Goal: Transaction & Acquisition: Purchase product/service

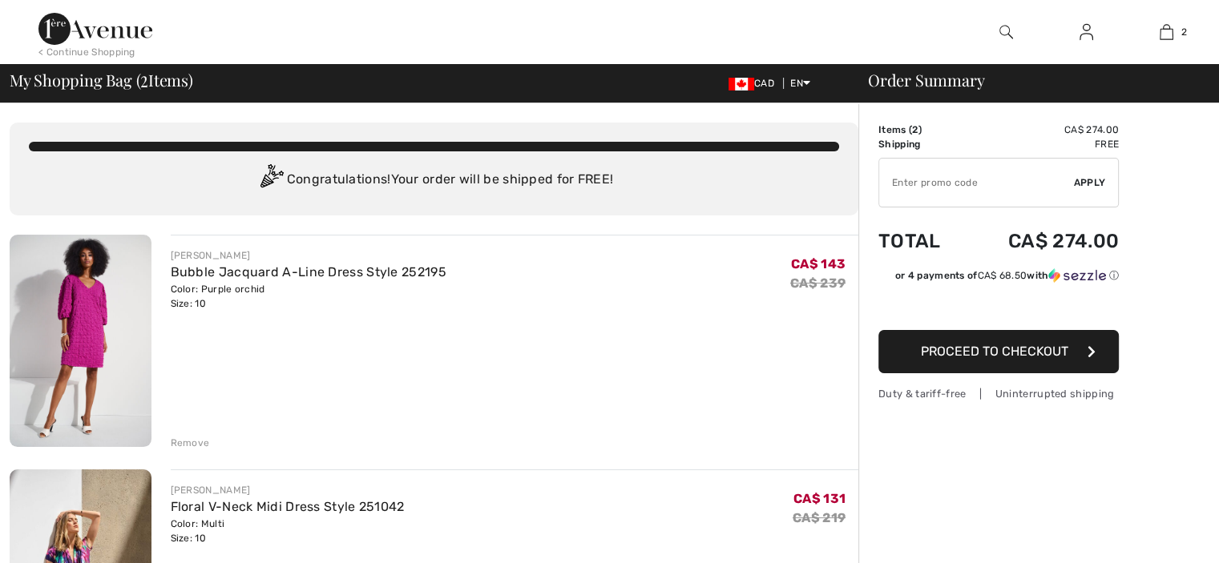
scroll to position [160, 0]
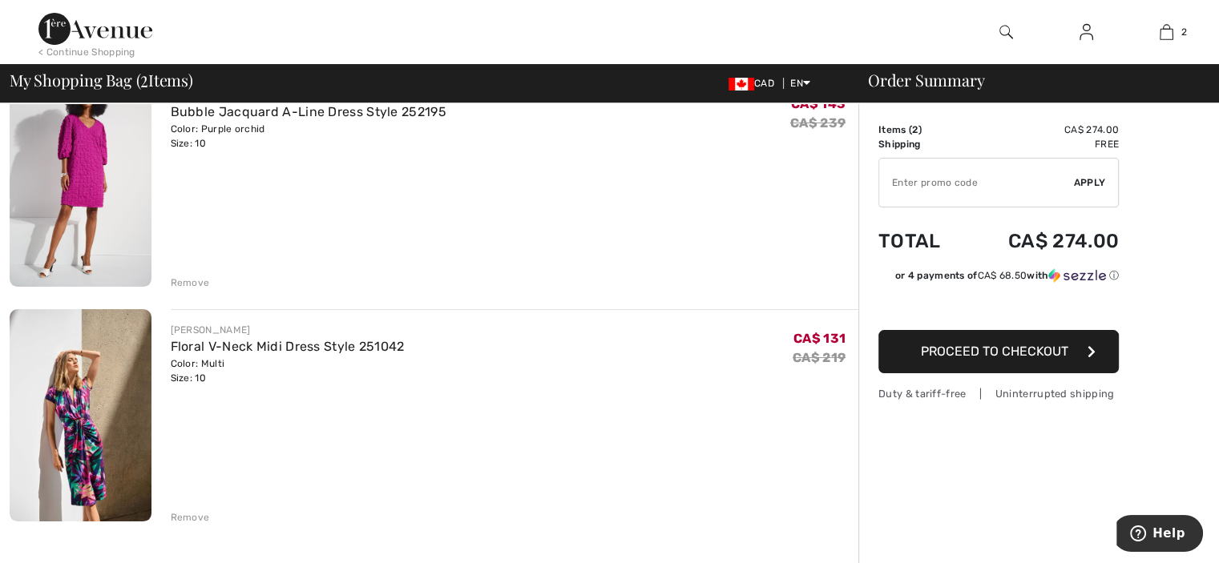
click at [193, 280] on div "Remove" at bounding box center [190, 283] width 39 height 14
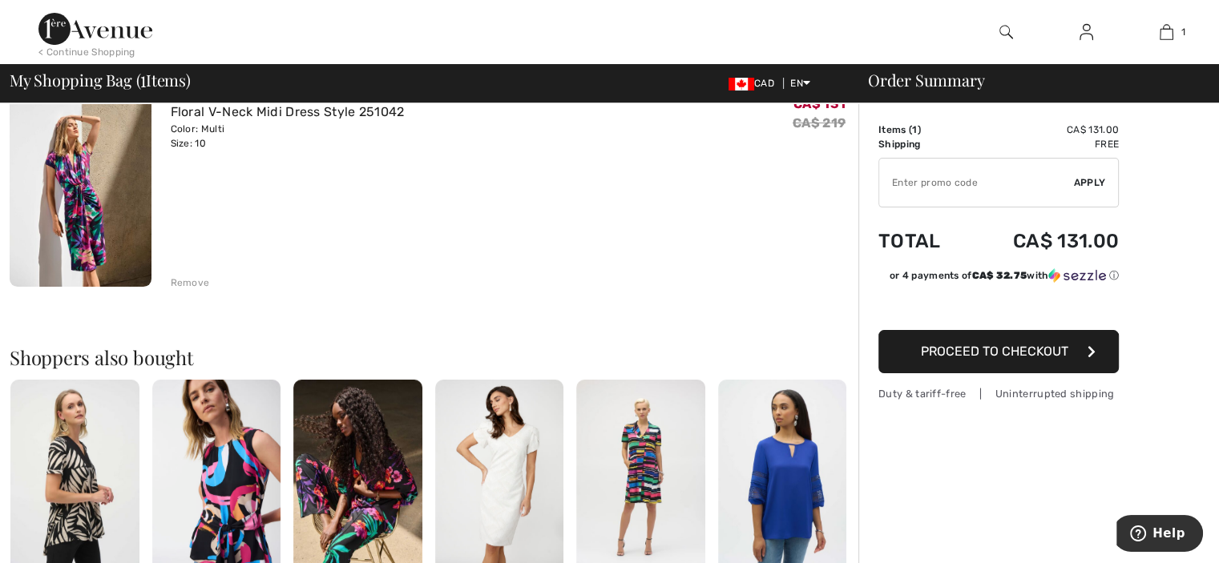
scroll to position [131, 0]
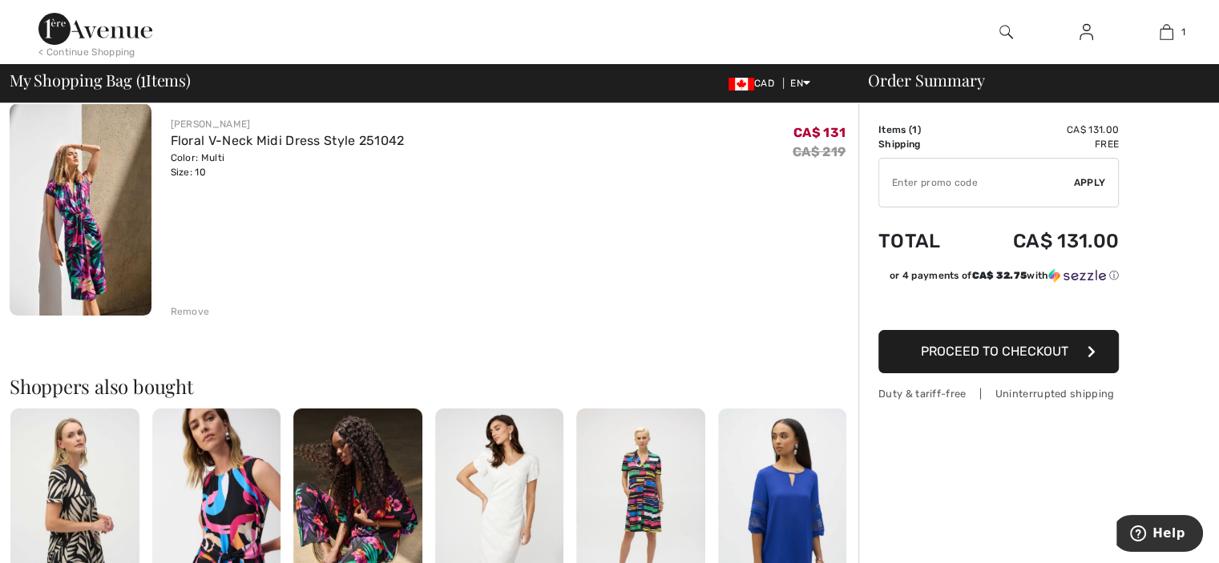
click at [87, 254] on img at bounding box center [81, 209] width 142 height 212
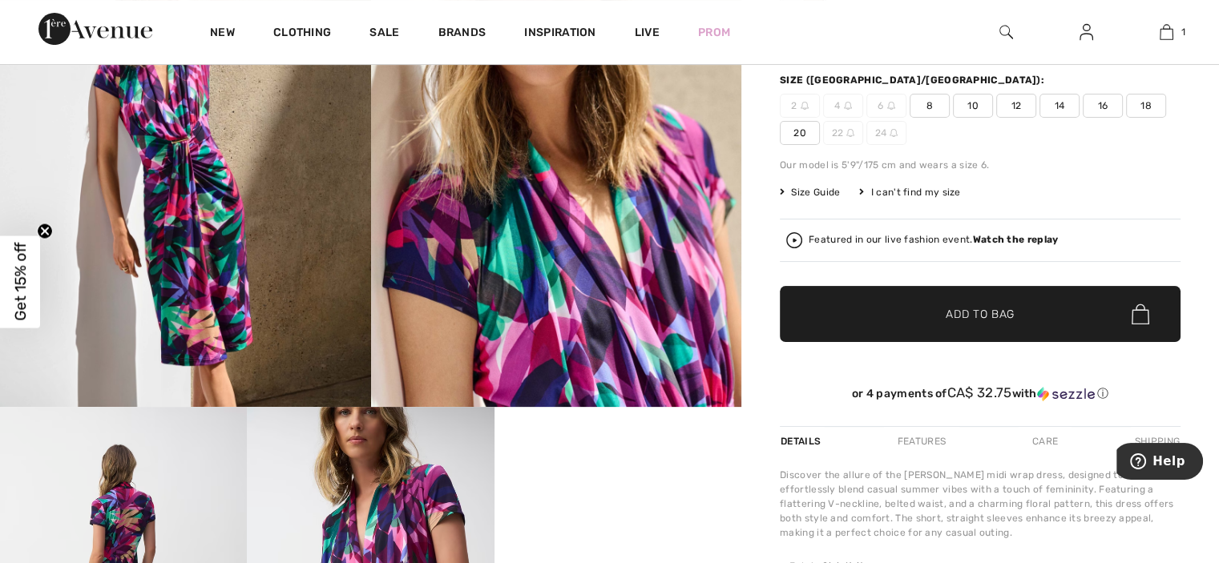
scroll to position [641, 0]
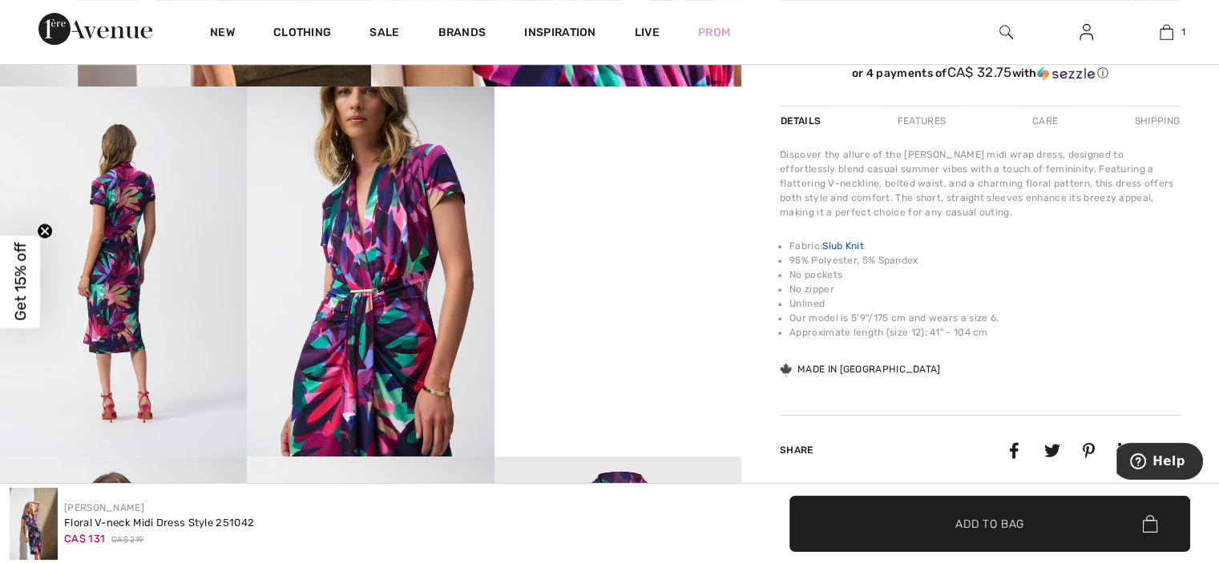
click at [851, 244] on link "Slub Knit" at bounding box center [843, 245] width 42 height 11
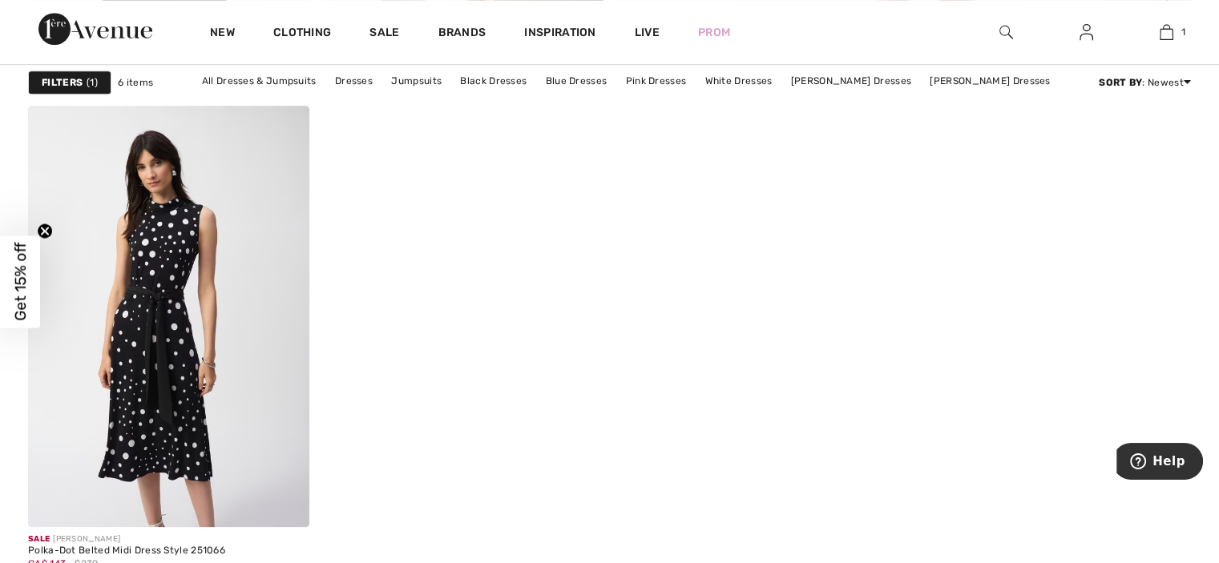
scroll to position [1362, 0]
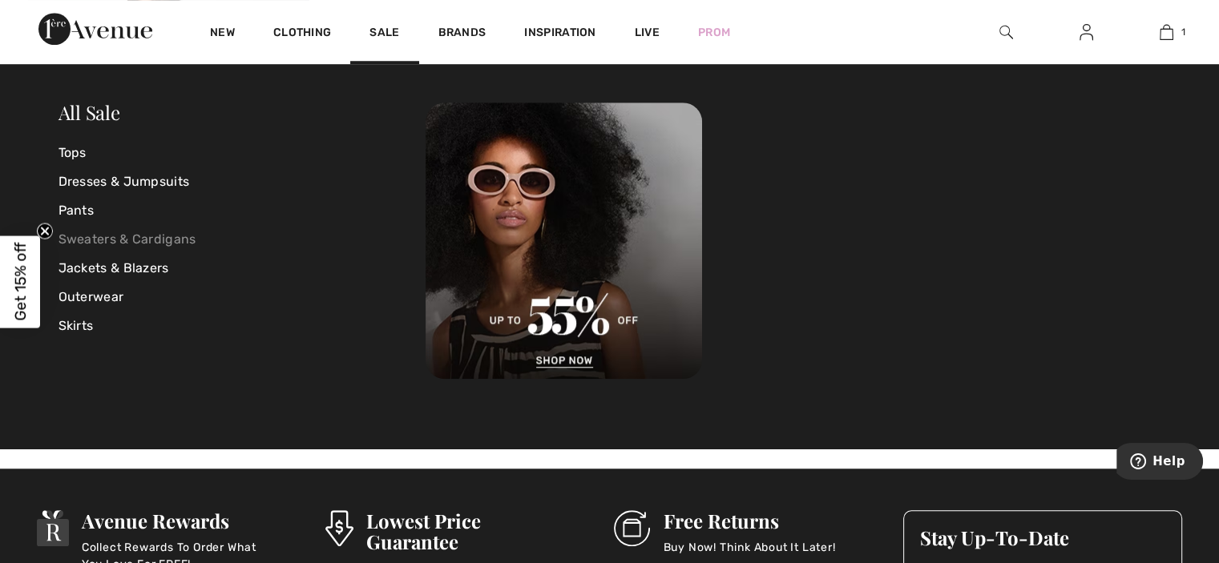
click at [187, 238] on link "Sweaters & Cardigans" at bounding box center [242, 239] width 368 height 29
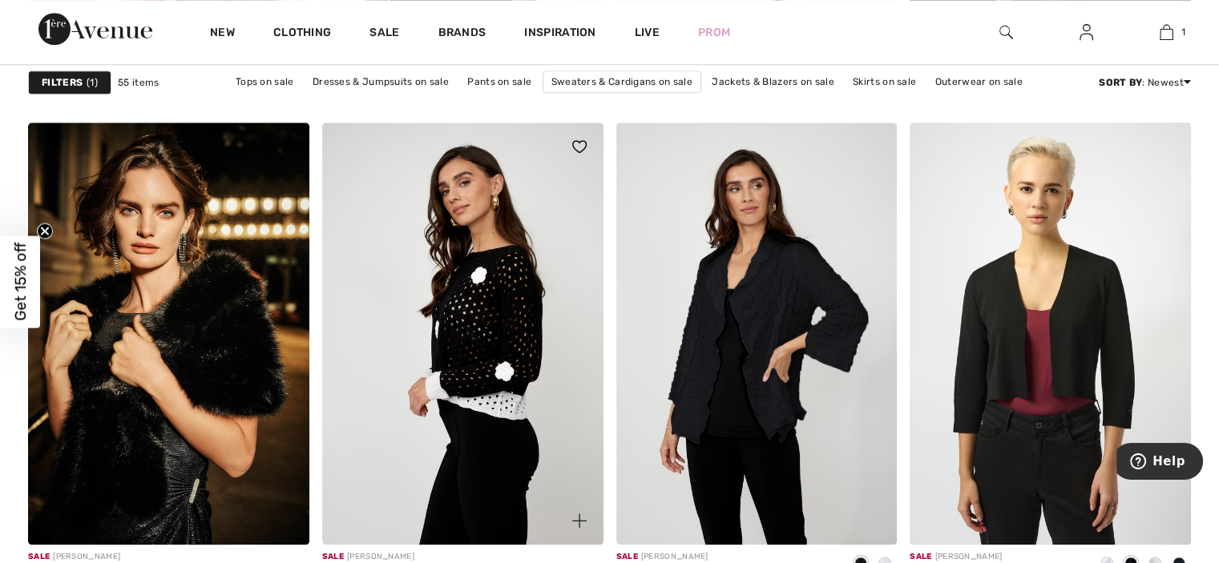
scroll to position [1763, 0]
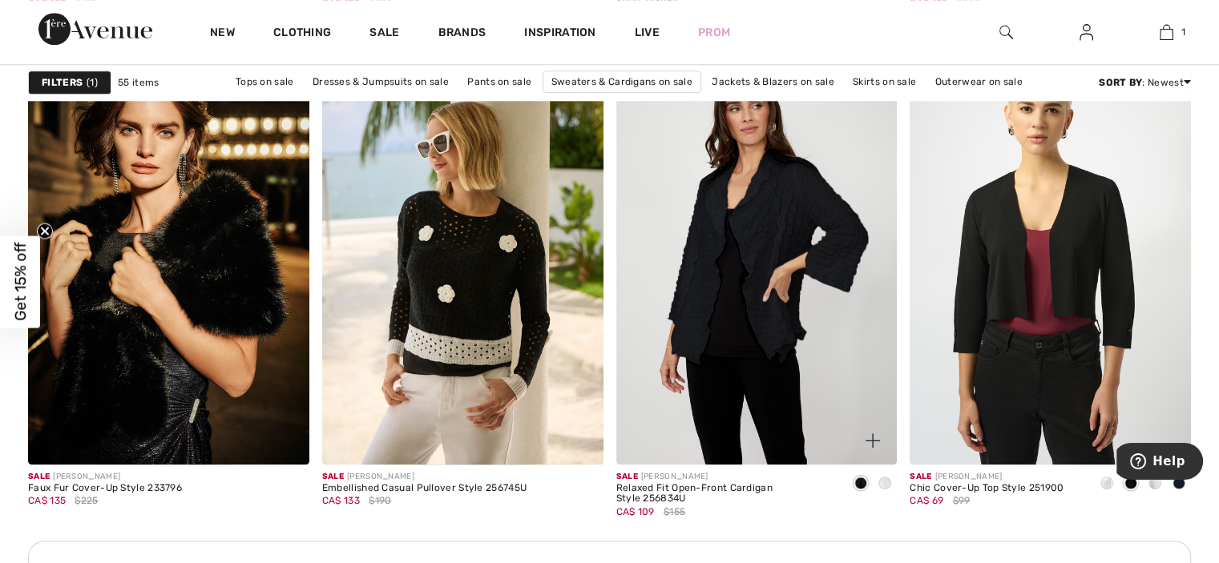
click at [776, 281] on img at bounding box center [756, 252] width 281 height 421
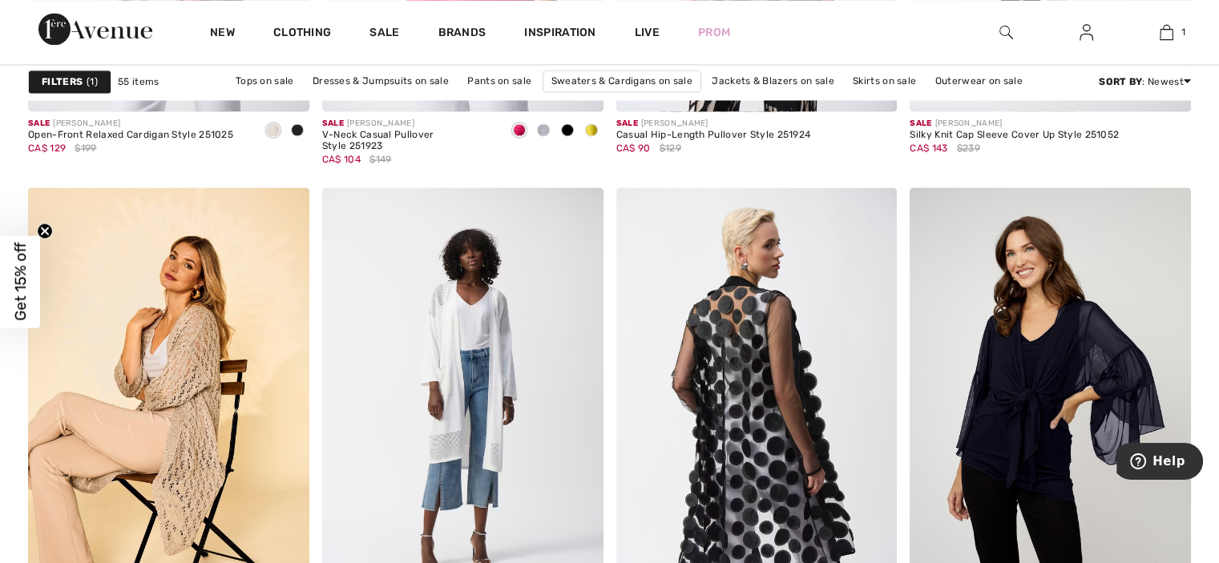
scroll to position [2964, 0]
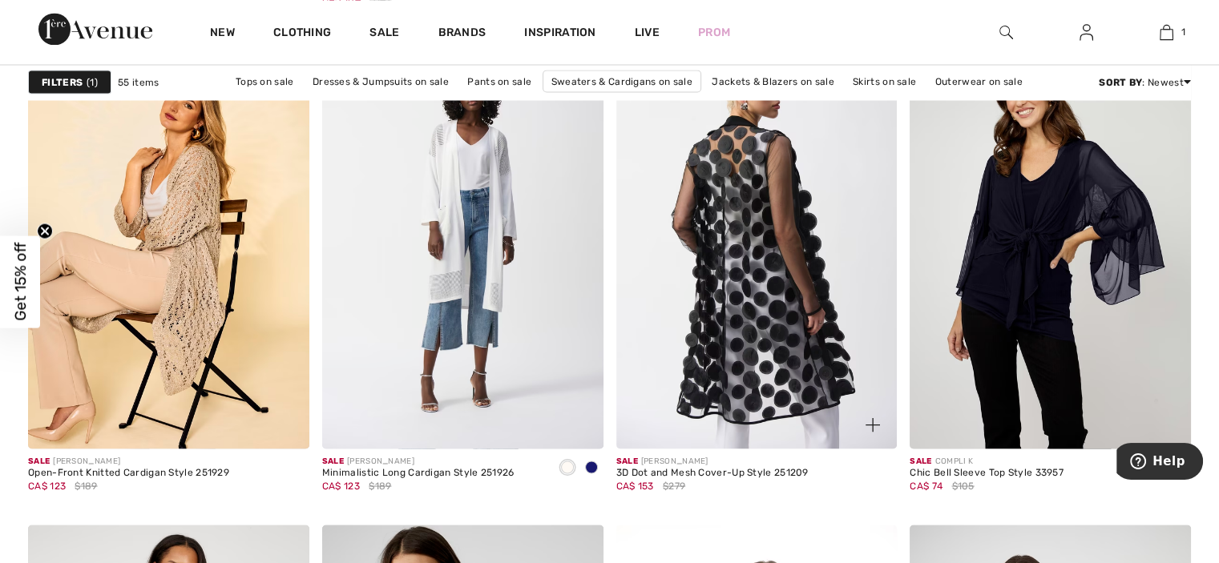
click at [687, 379] on img at bounding box center [756, 237] width 281 height 421
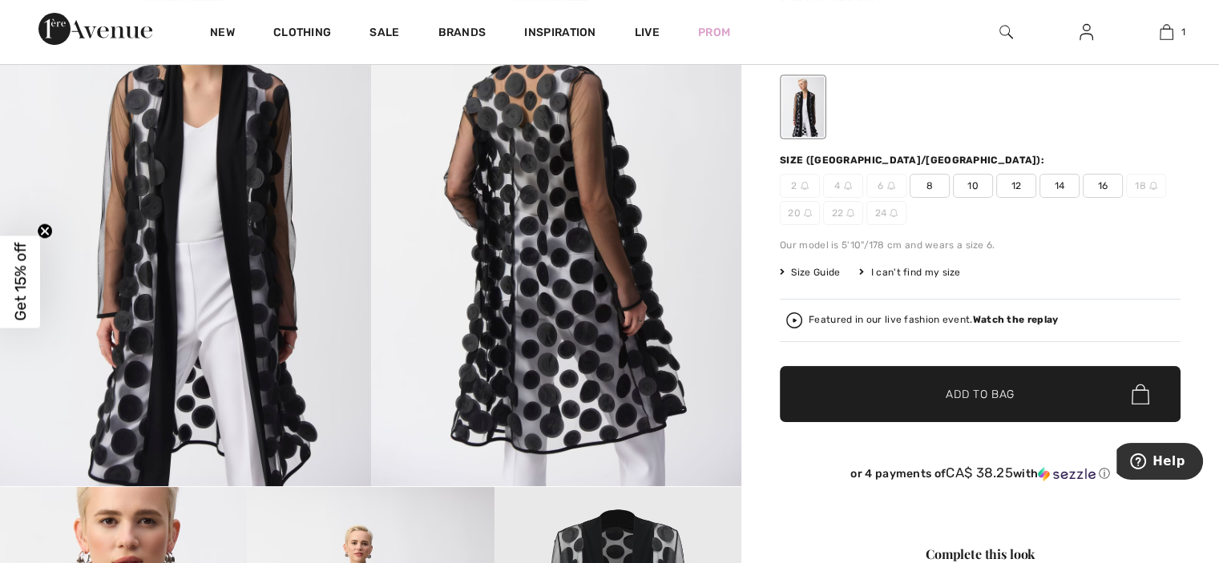
scroll to position [160, 0]
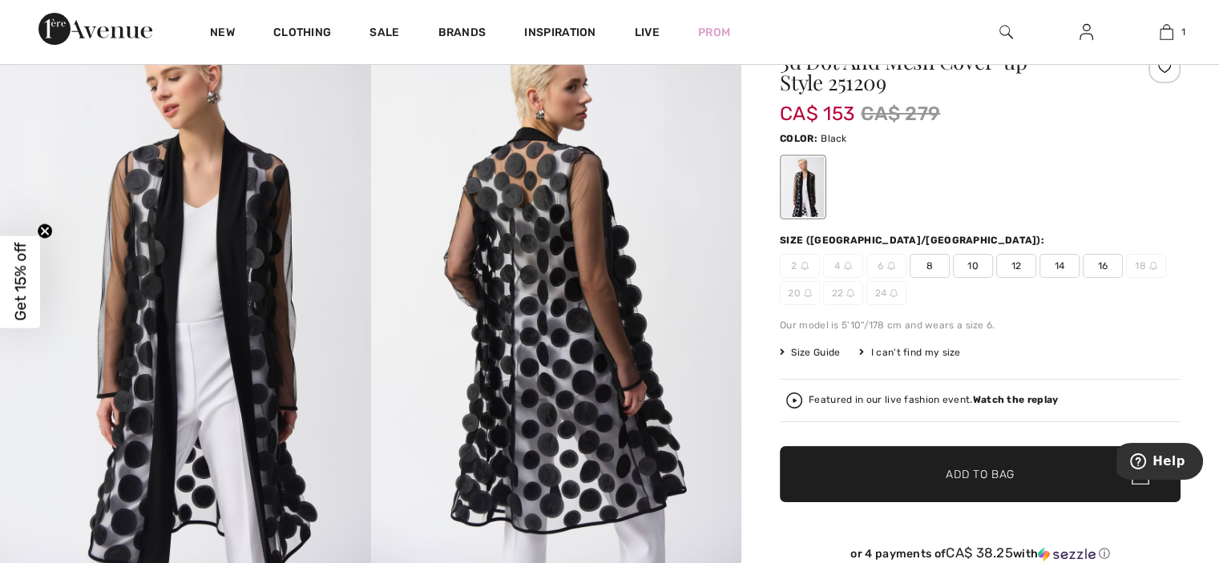
click at [976, 266] on span "10" at bounding box center [973, 266] width 40 height 24
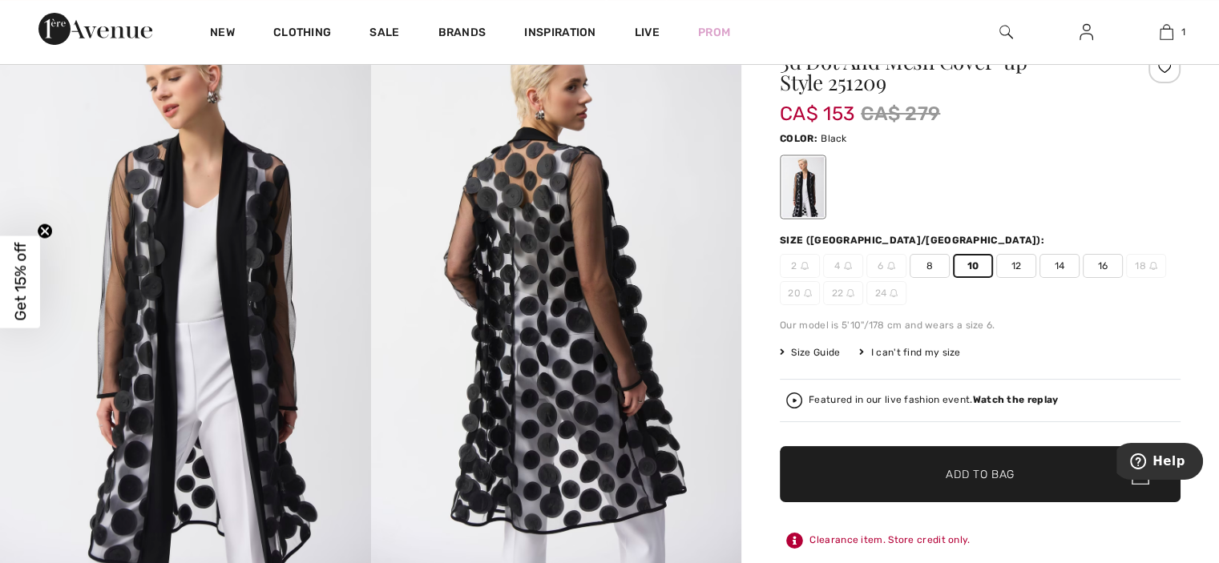
click at [999, 471] on span "Add to Bag" at bounding box center [979, 474] width 69 height 17
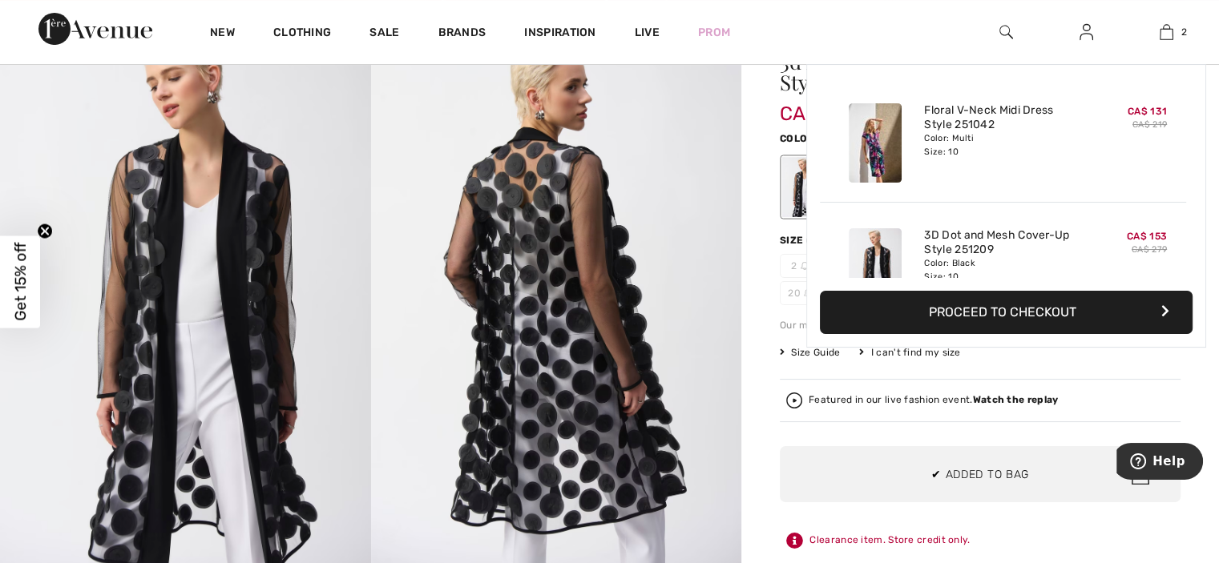
scroll to position [49, 0]
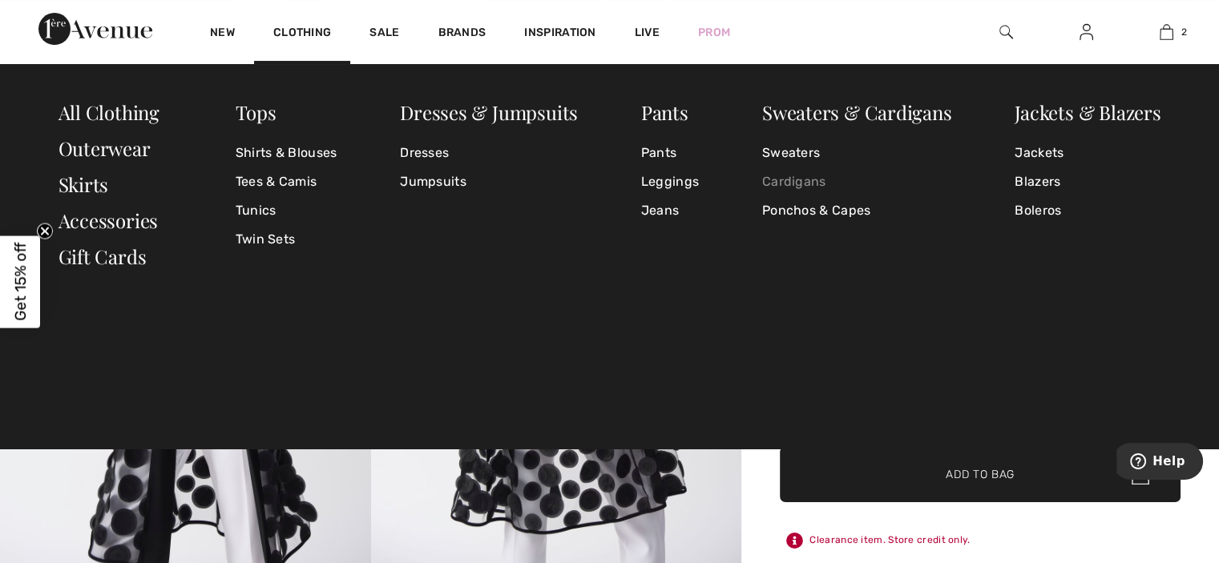
click at [809, 187] on link "Cardigans" at bounding box center [857, 181] width 190 height 29
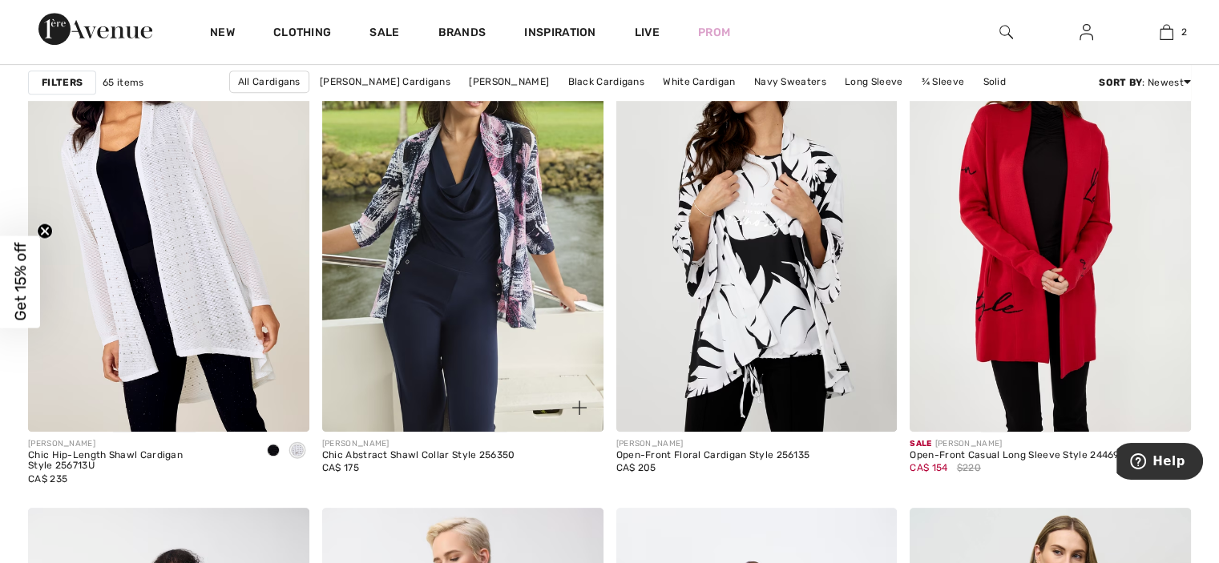
scroll to position [7050, 0]
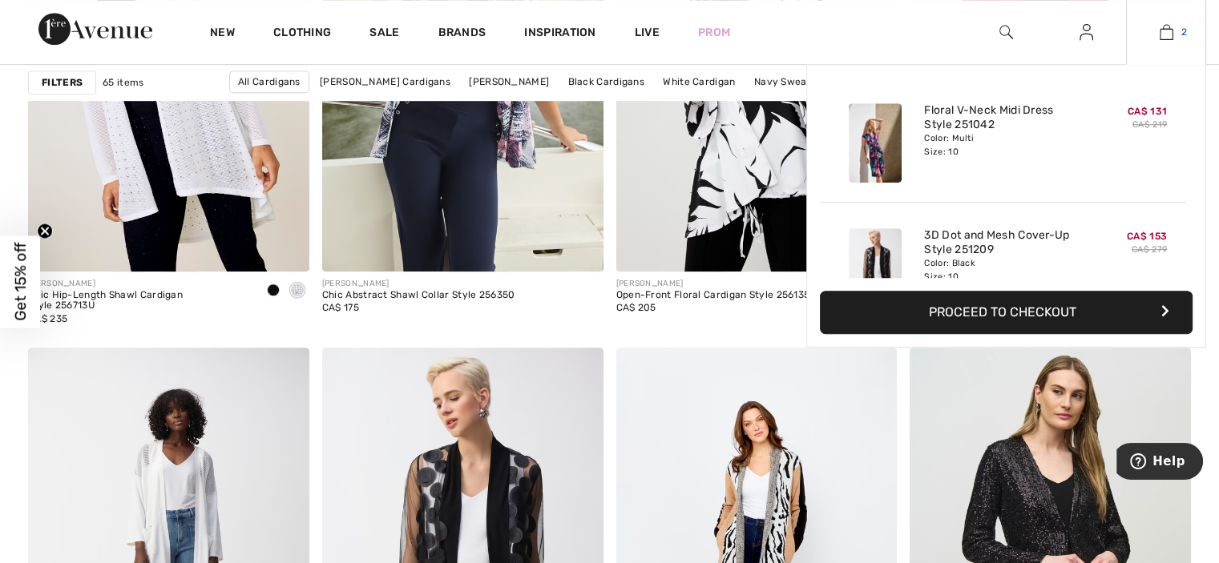
click at [1163, 31] on img at bounding box center [1166, 31] width 14 height 19
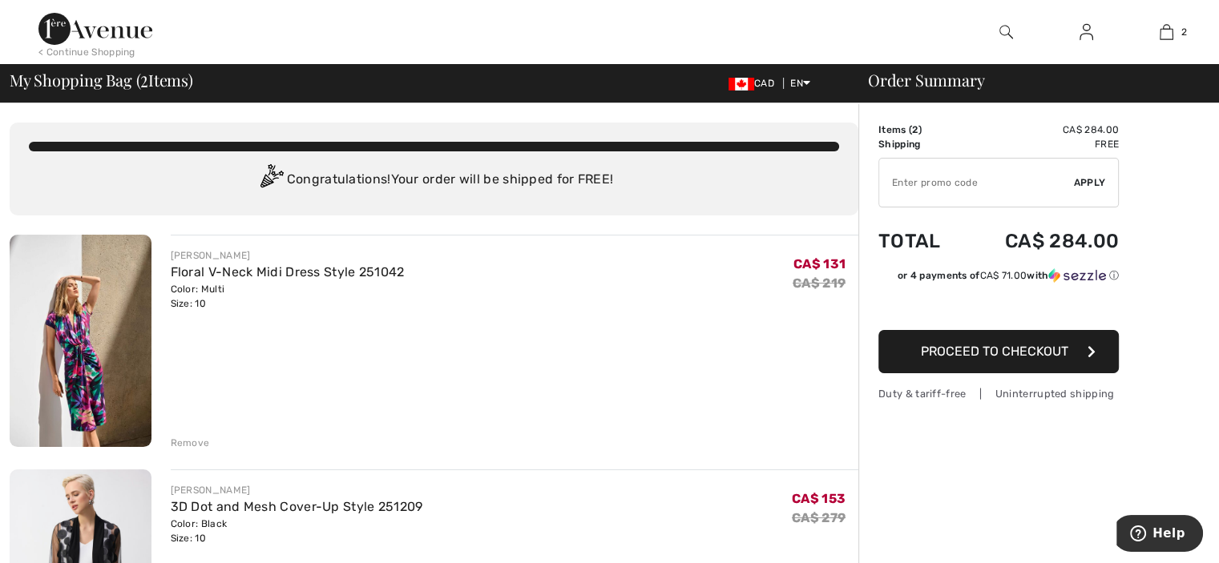
click at [953, 352] on span "Proceed to Checkout" at bounding box center [994, 351] width 147 height 15
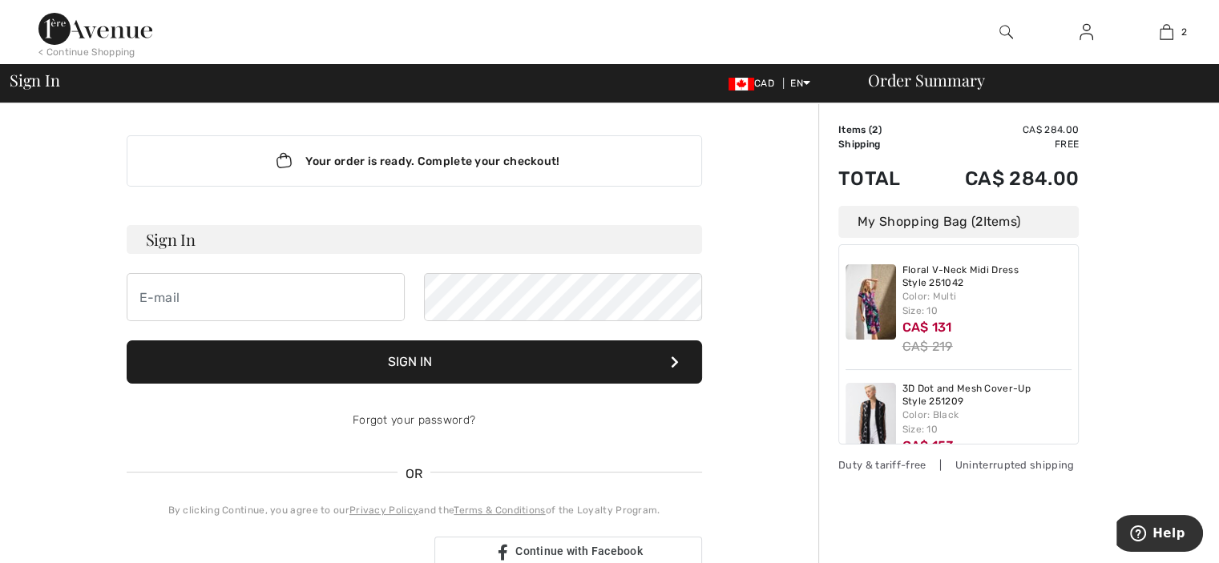
type input "[PERSON_NAME][EMAIL_ADDRESS][DOMAIN_NAME]"
click at [434, 355] on button "Sign In" at bounding box center [414, 361] width 575 height 43
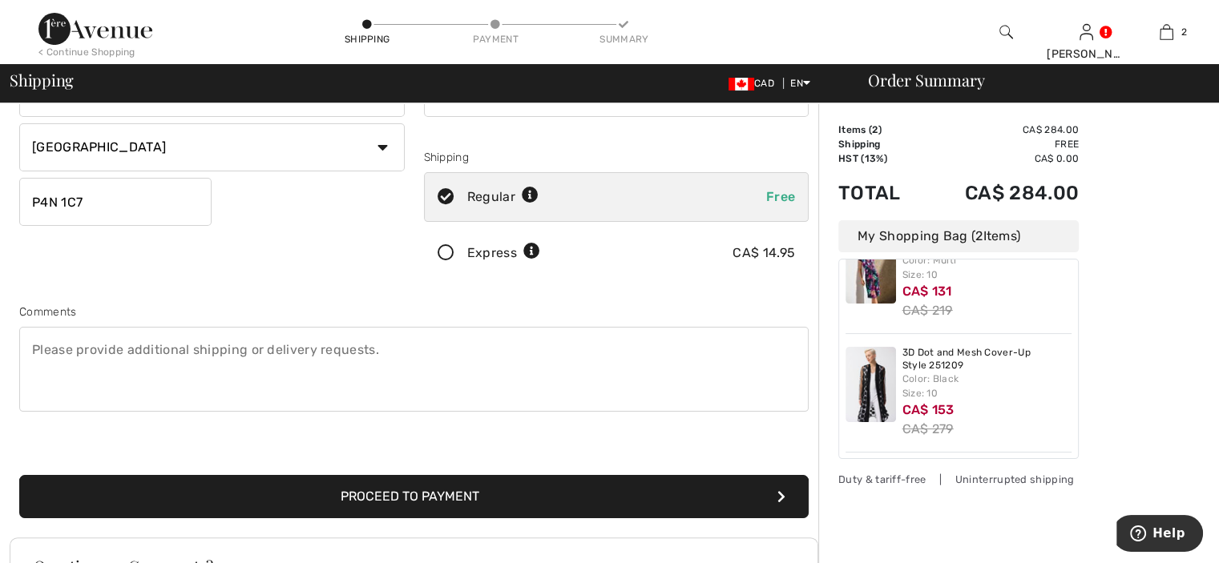
scroll to position [320, 0]
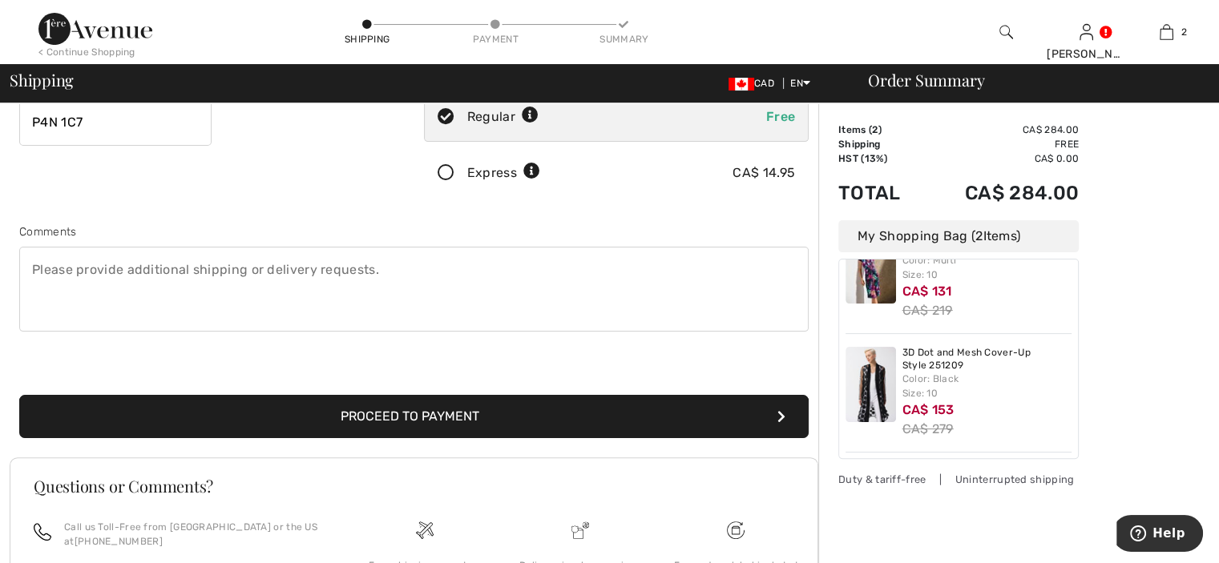
click at [514, 414] on button "Proceed to Payment" at bounding box center [413, 416] width 789 height 43
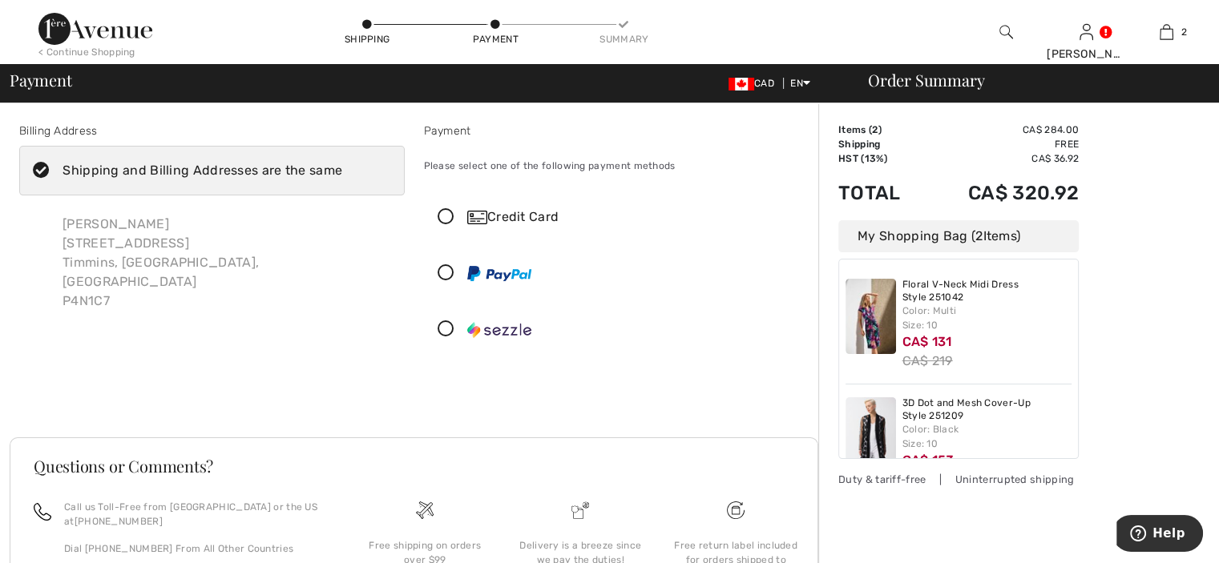
click at [445, 216] on icon at bounding box center [446, 217] width 42 height 17
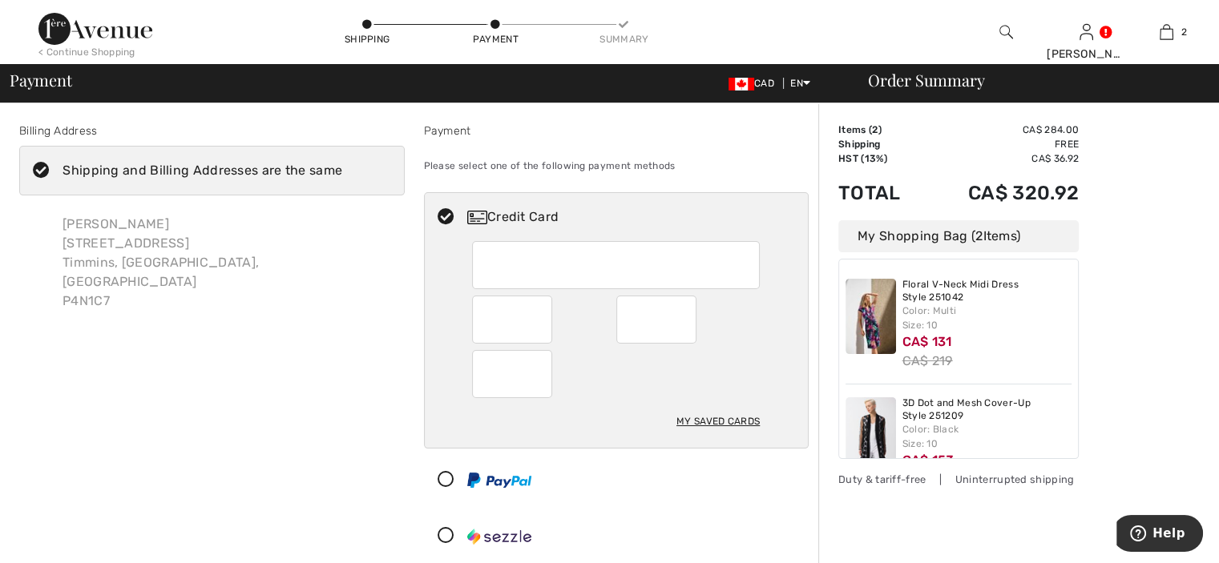
scroll to position [240, 0]
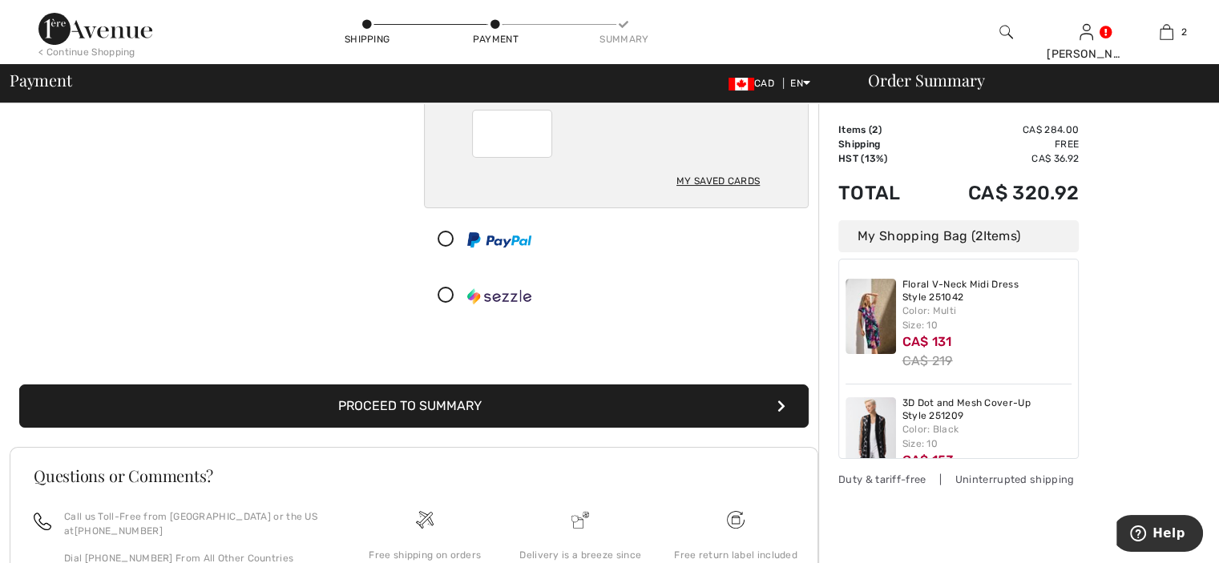
click at [538, 404] on button "Proceed to Summary" at bounding box center [413, 406] width 789 height 43
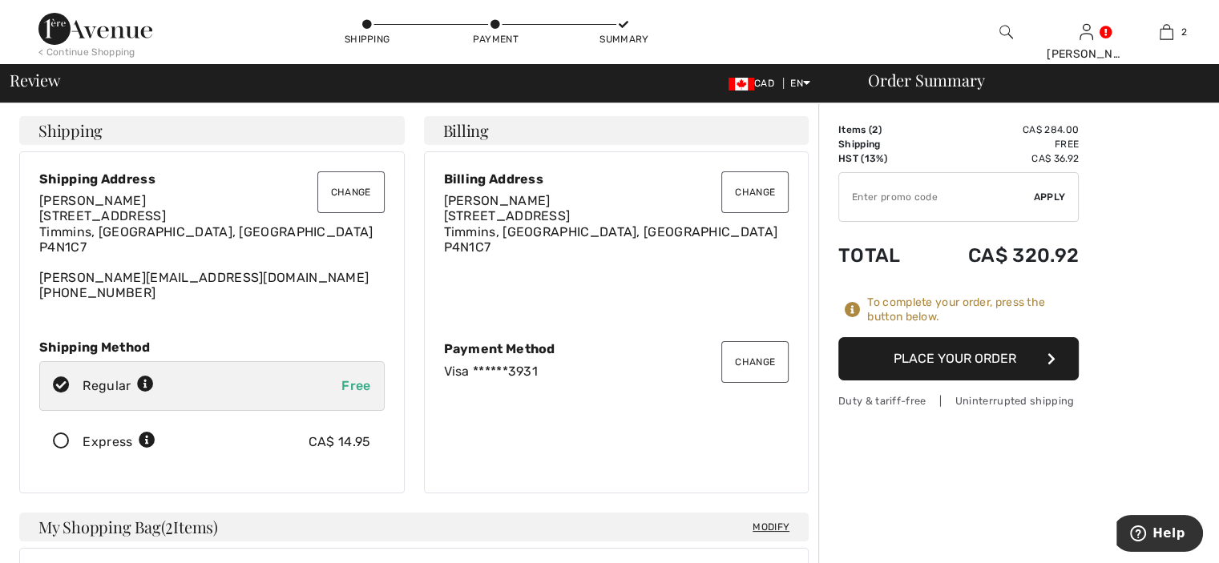
click at [874, 201] on input "TEXT" at bounding box center [936, 197] width 195 height 48
type input "GC005063124"
click at [1054, 195] on span "Apply" at bounding box center [1049, 197] width 32 height 14
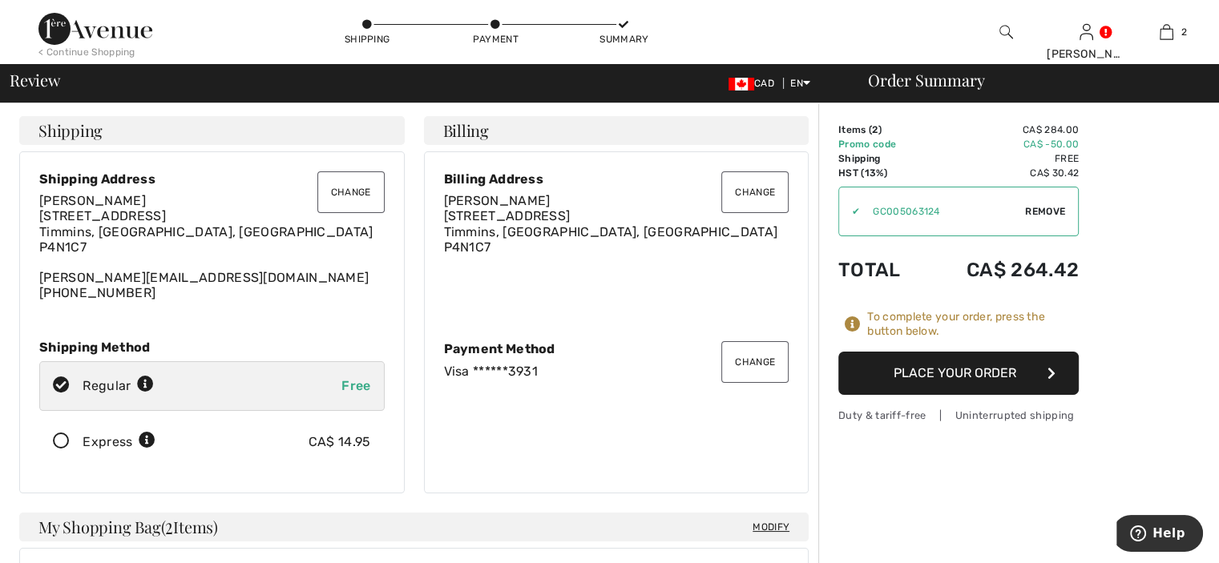
click at [965, 377] on button "Place Your Order" at bounding box center [958, 373] width 240 height 43
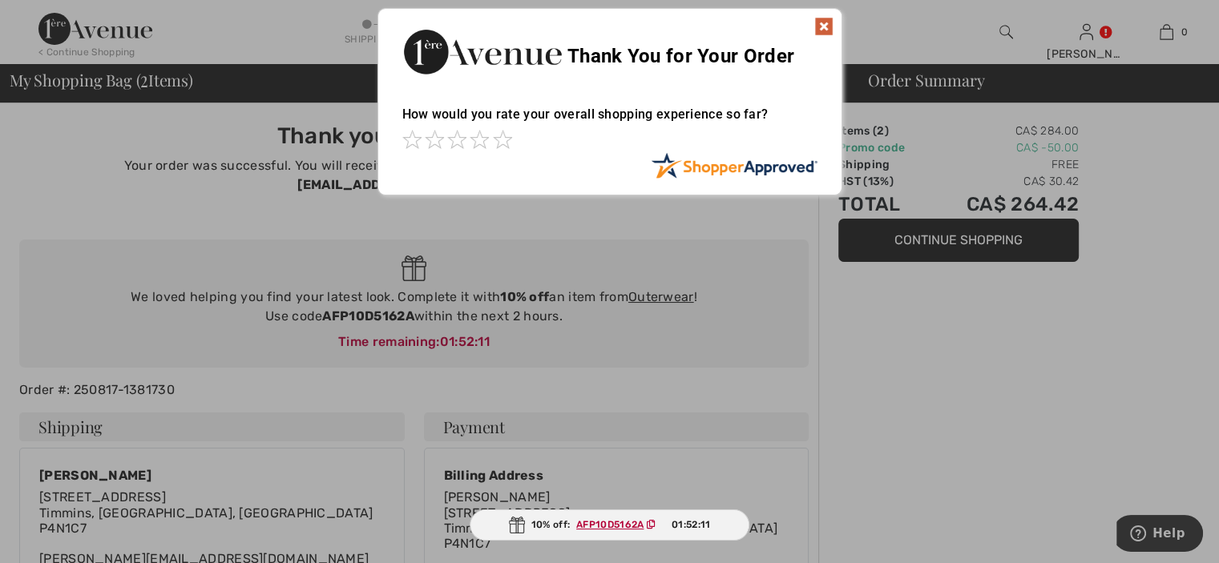
click at [815, 33] on img at bounding box center [823, 26] width 19 height 19
